Goal: Task Accomplishment & Management: Complete application form

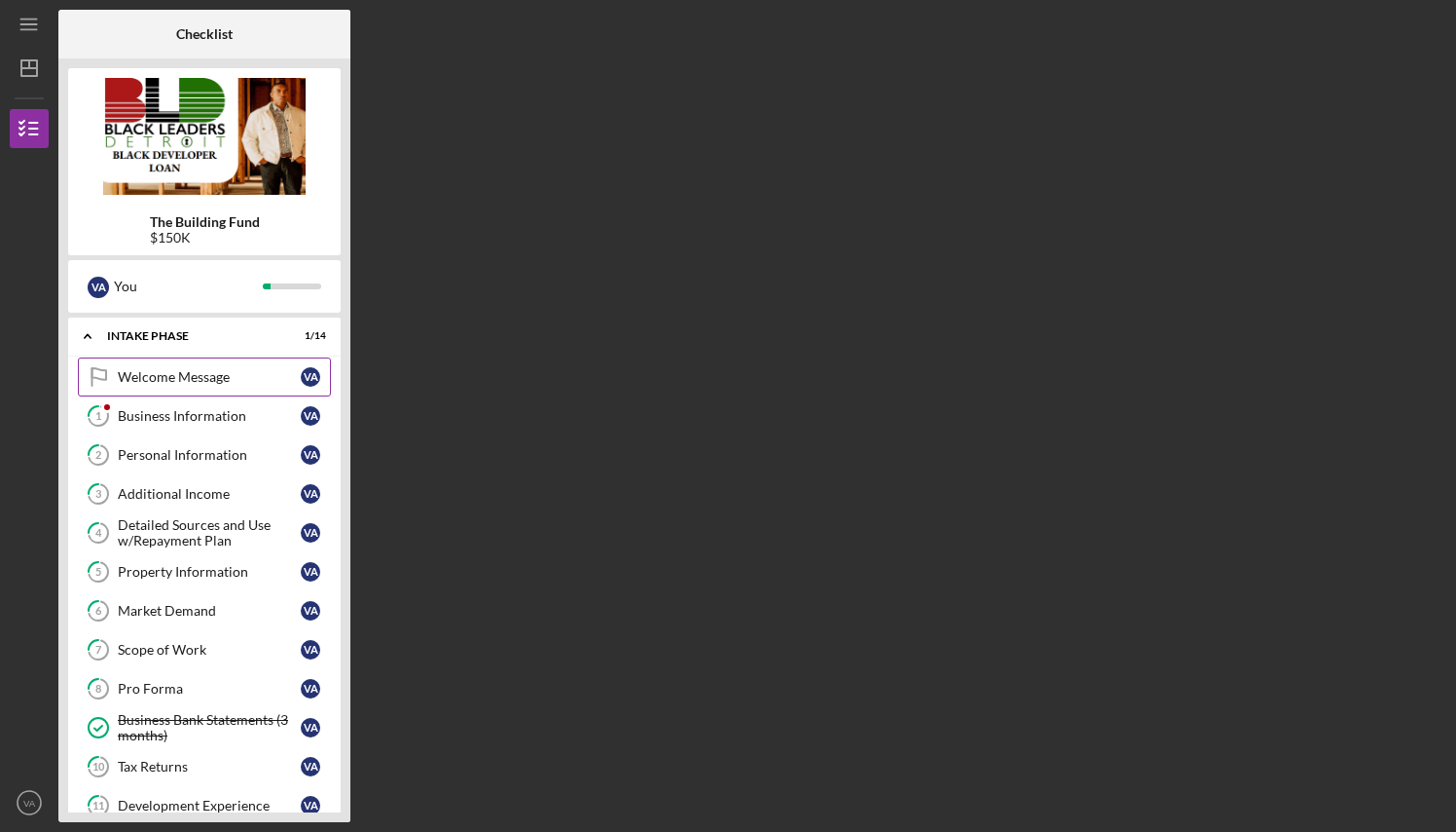
click at [172, 382] on div "Welcome Message" at bounding box center [209, 377] width 183 height 16
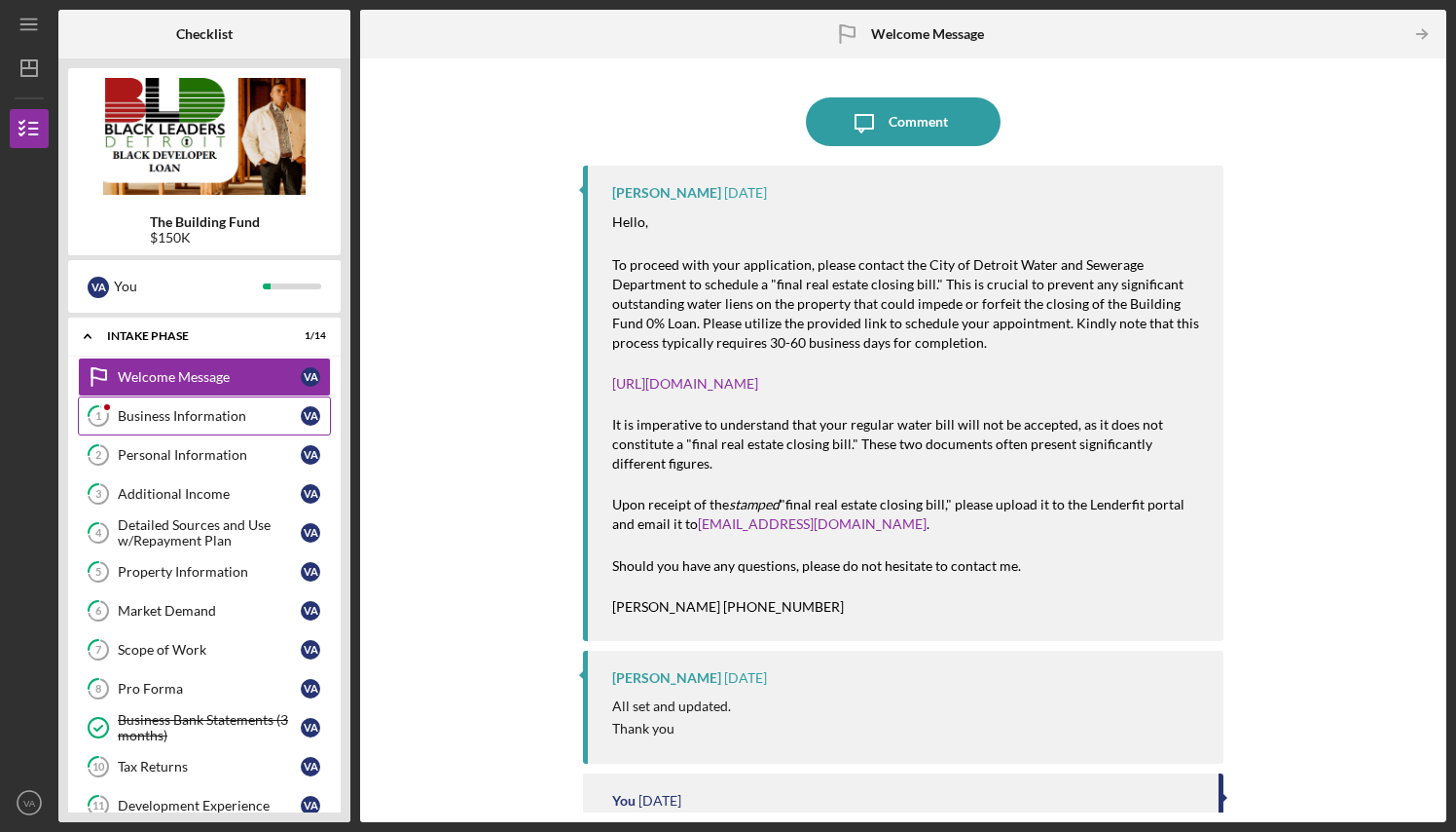
click at [212, 416] on div "Business Information" at bounding box center [209, 416] width 183 height 16
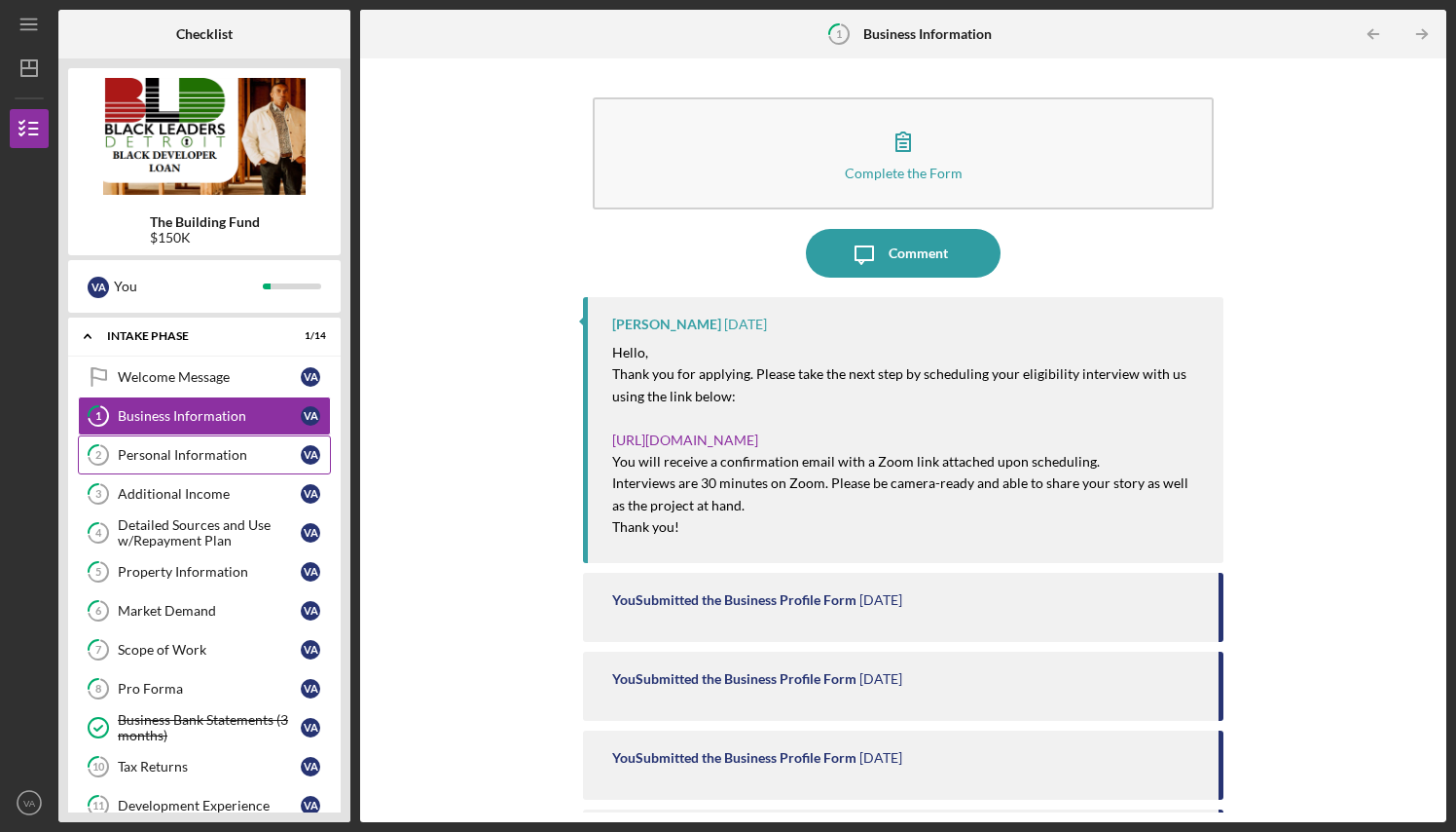
click at [196, 454] on div "Personal Information" at bounding box center [209, 455] width 183 height 16
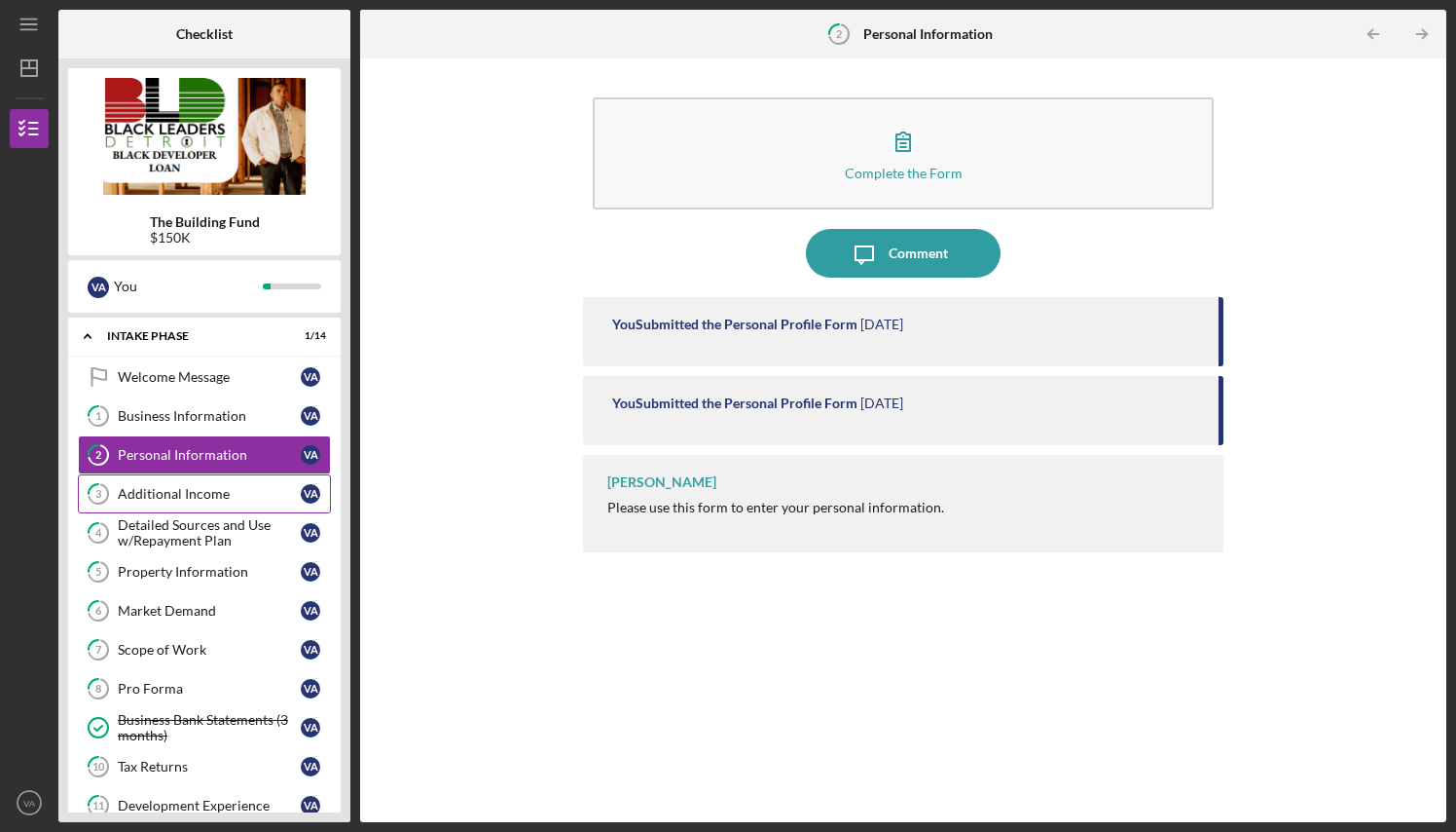
click at [202, 492] on div "Additional Income" at bounding box center [209, 494] width 183 height 16
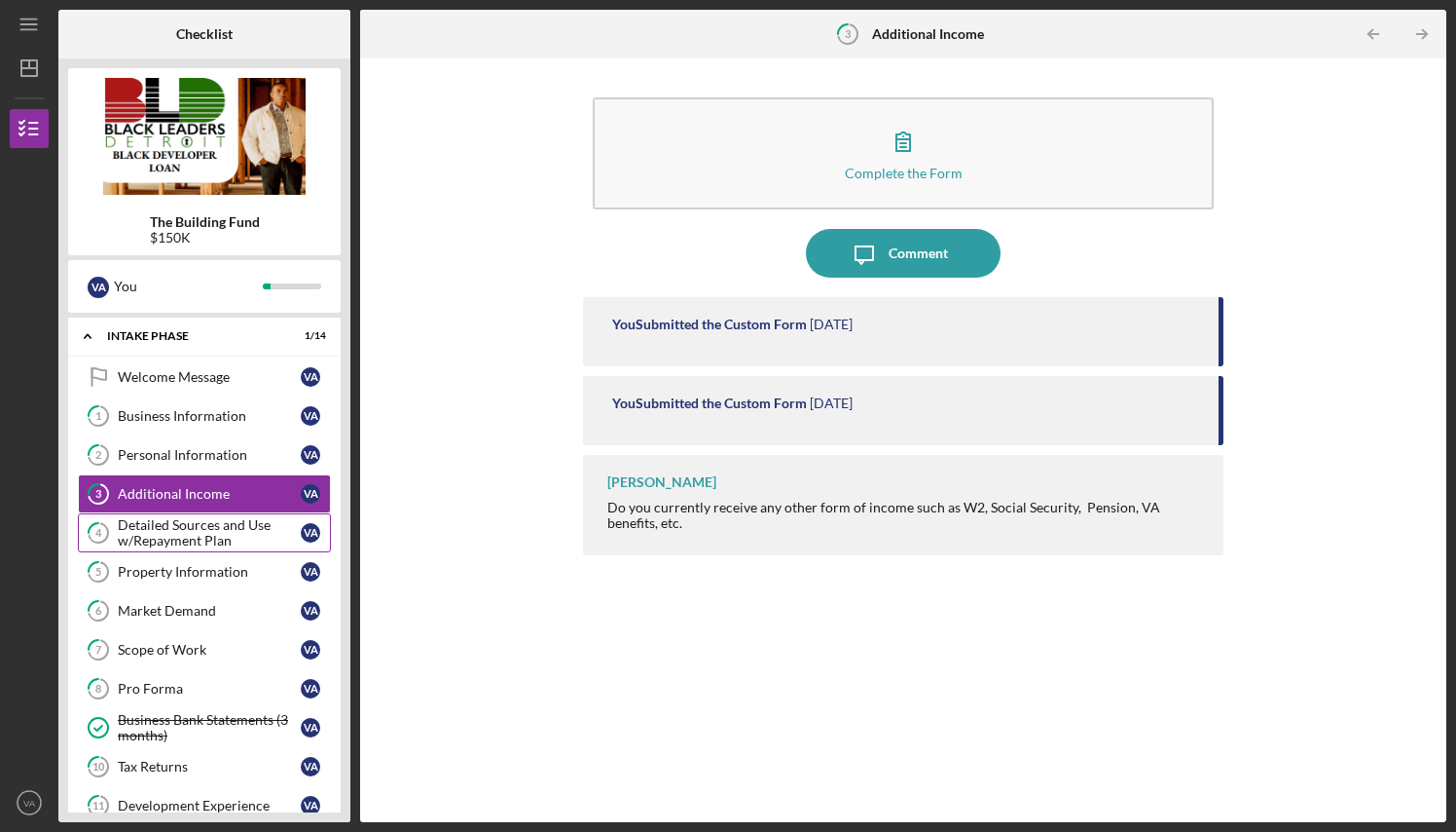
click at [188, 525] on div "Detailed Sources and Use w/Repayment Plan" at bounding box center [209, 532] width 183 height 31
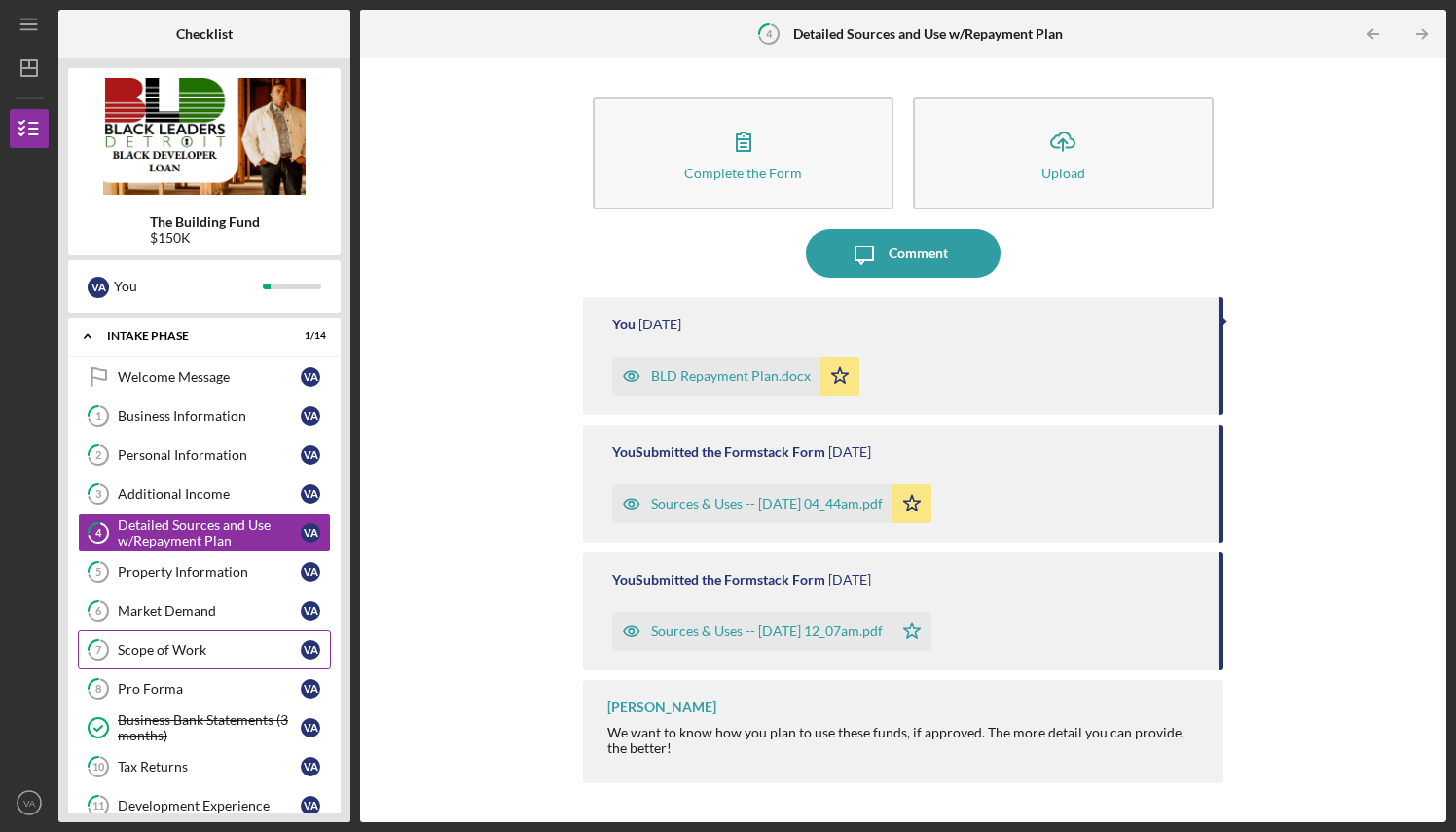
click at [183, 646] on div "Scope of Work" at bounding box center [209, 649] width 183 height 16
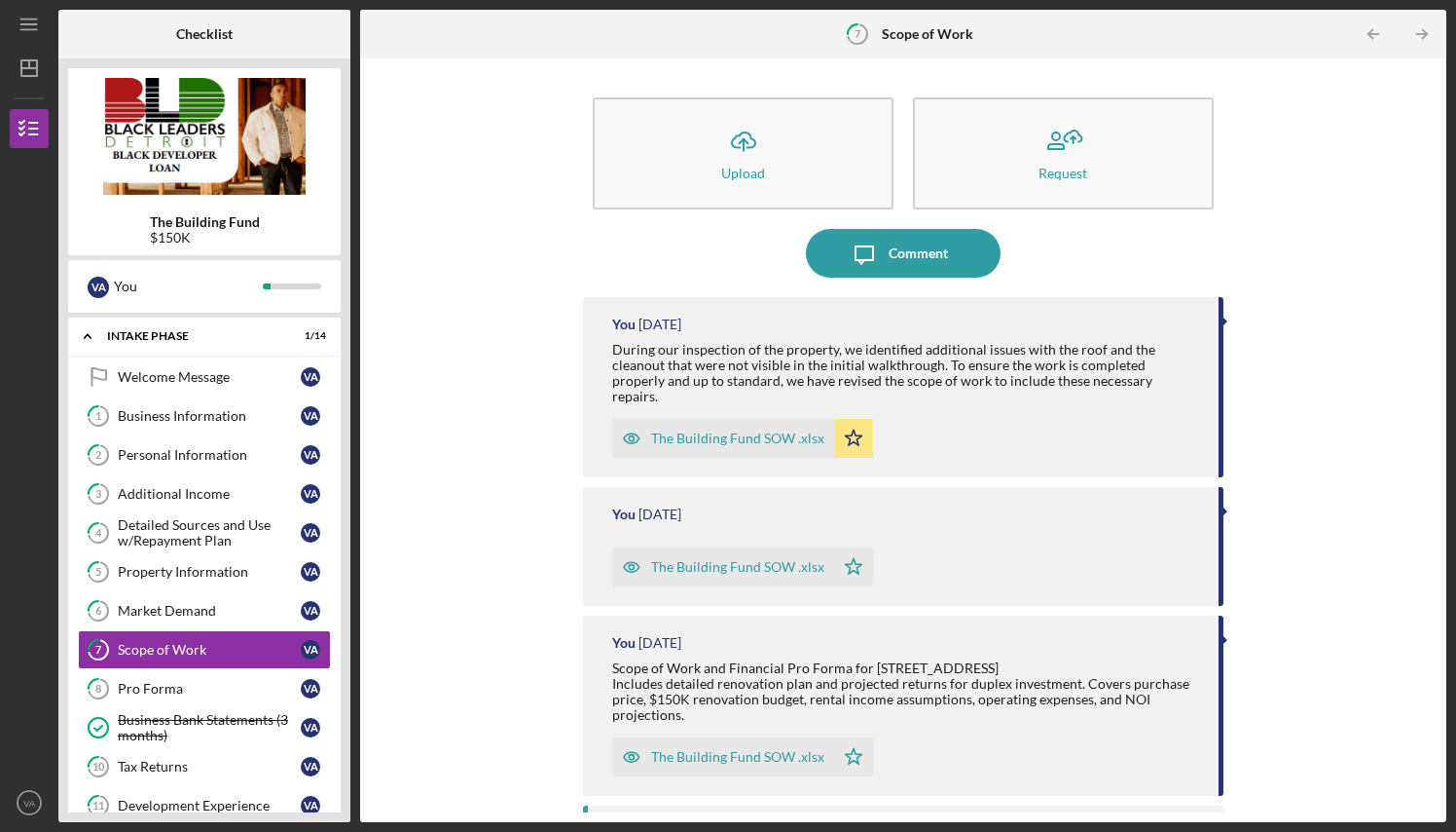
click at [705, 430] on div "The Building Fund SOW .xlsx" at bounding box center [737, 438] width 173 height 16
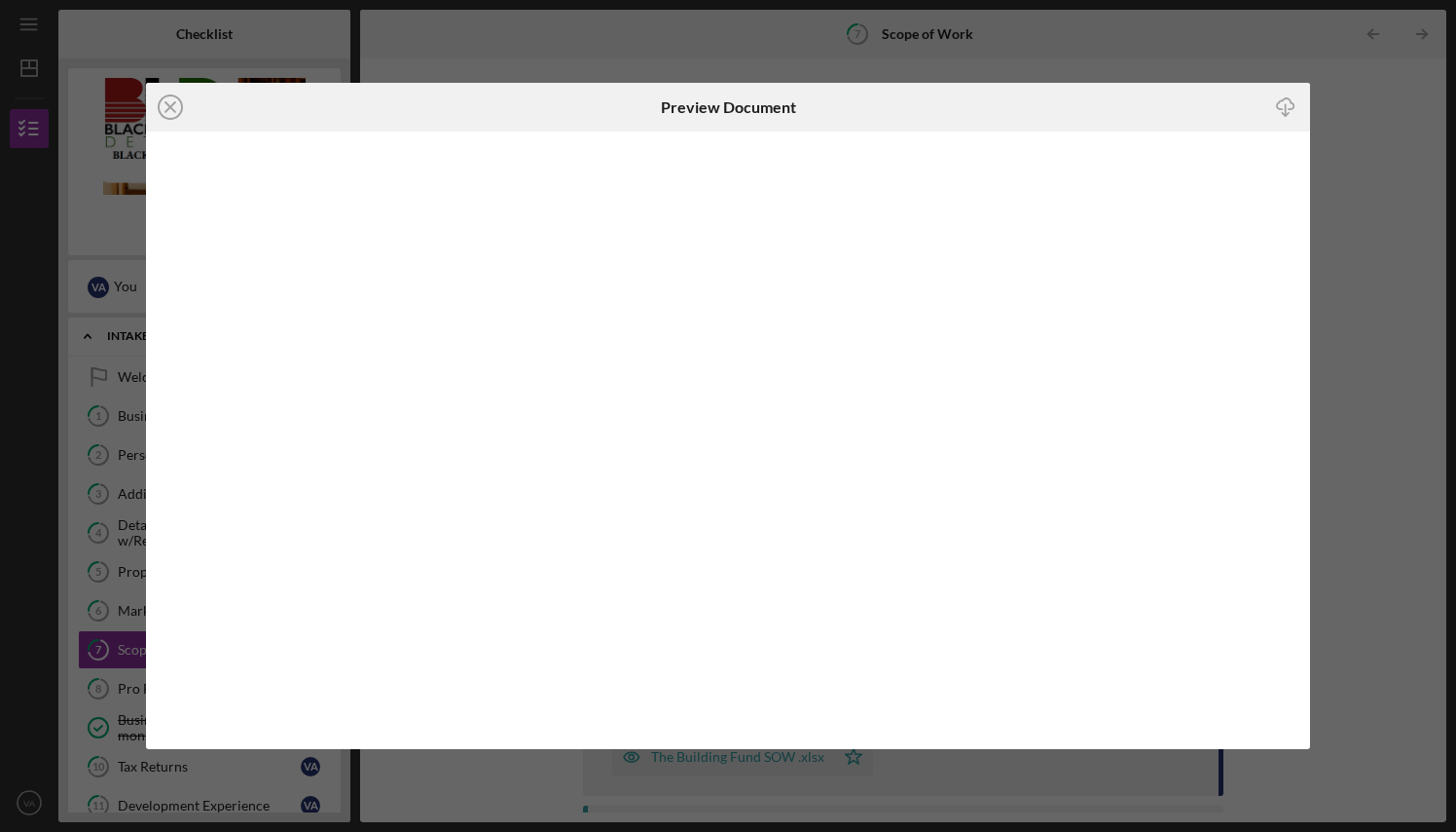
drag, startPoint x: 1434, startPoint y: 394, endPoint x: 1455, endPoint y: 469, distance: 77.9
click at [1455, 469] on div "Icon/Close Preview Document Icon/Download" at bounding box center [728, 416] width 1456 height 832
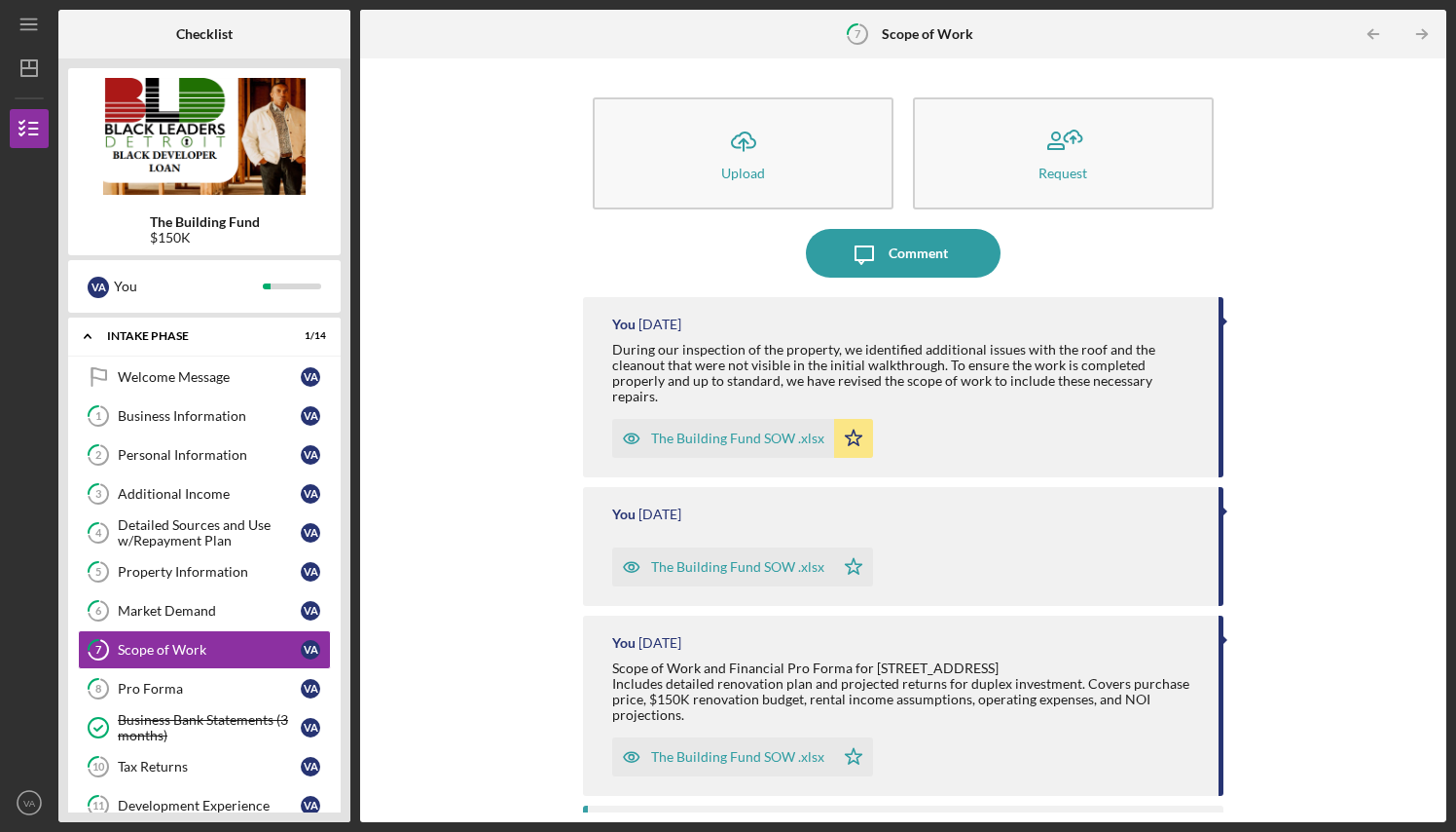
click at [715, 430] on div "The Building Fund SOW .xlsx" at bounding box center [737, 438] width 173 height 16
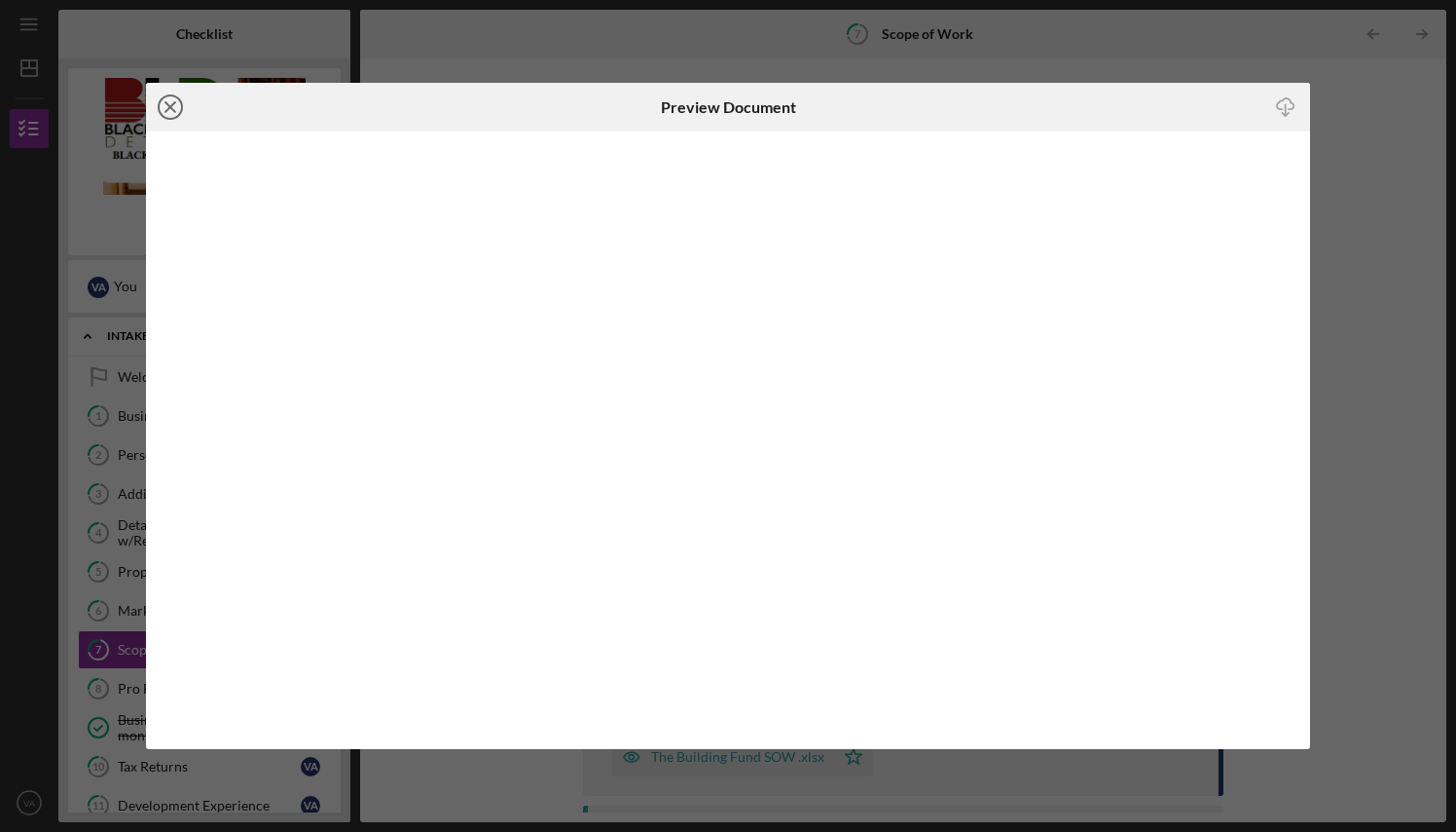
click at [174, 108] on icon "Icon/Close" at bounding box center [171, 107] width 49 height 49
